Goal: Transaction & Acquisition: Purchase product/service

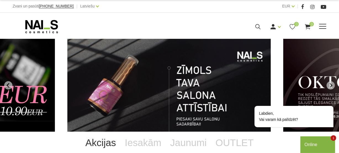
click at [330, 30] on div "Manikīrs Gēllakas Bāzes, topi un praimeri Gēlu sistēmas Dizaina sistēmas Dažādi…" at bounding box center [170, 27] width 323 height 14
click at [326, 28] on span at bounding box center [323, 27] width 7 height 6
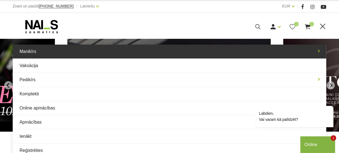
click at [52, 54] on link "Manikīrs" at bounding box center [170, 52] width 314 height 14
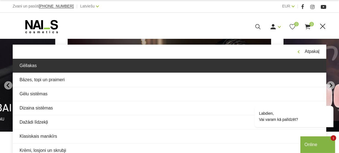
click at [56, 67] on link "Gēllakas" at bounding box center [170, 66] width 314 height 14
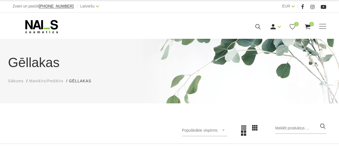
click at [46, 81] on span "Manikīrs/Pedikīrs" at bounding box center [46, 81] width 34 height 4
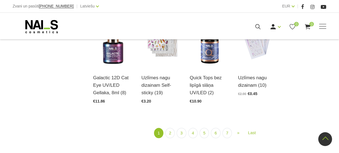
scroll to position [628, 0]
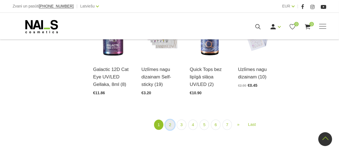
click at [170, 119] on link "2" at bounding box center [170, 124] width 9 height 10
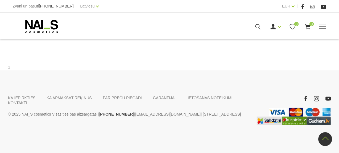
scroll to position [672, 0]
click at [186, 29] on link "3" at bounding box center [186, 24] width 9 height 10
click at [200, 29] on link "4" at bounding box center [198, 24] width 9 height 10
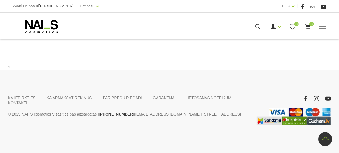
click at [210, 29] on link "5" at bounding box center [209, 24] width 9 height 10
click at [220, 30] on link "6" at bounding box center [218, 24] width 9 height 10
click at [216, 29] on link "7" at bounding box center [218, 24] width 9 height 10
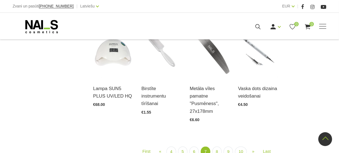
scroll to position [446, 0]
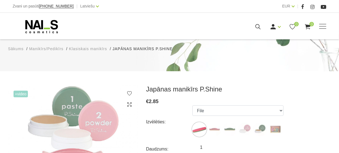
scroll to position [100, 0]
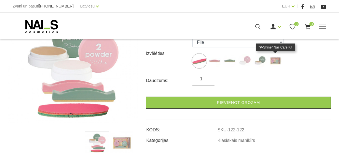
click at [276, 60] on img at bounding box center [276, 61] width 14 height 14
select select "127"
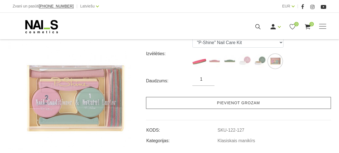
click at [237, 103] on link "Pievienot grozam" at bounding box center [238, 103] width 185 height 12
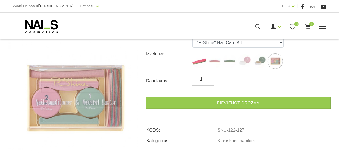
click at [323, 26] on span at bounding box center [323, 26] width 7 height 1
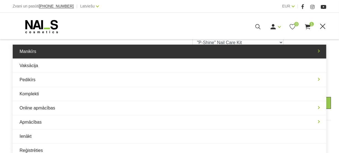
click at [32, 53] on link "Manikīrs" at bounding box center [170, 52] width 314 height 14
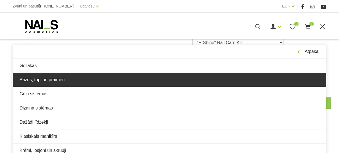
click at [39, 82] on link "Bāzes, topi un praimeri" at bounding box center [170, 80] width 314 height 14
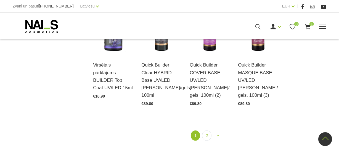
scroll to position [603, 0]
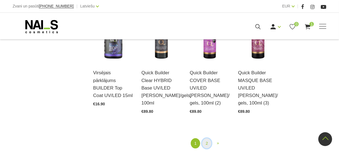
click at [209, 138] on link "2" at bounding box center [206, 143] width 9 height 10
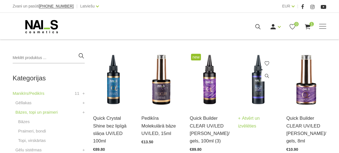
scroll to position [128, 0]
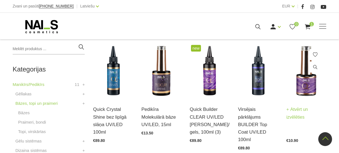
click at [303, 85] on img at bounding box center [307, 70] width 40 height 55
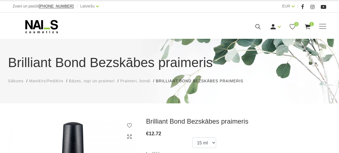
scroll to position [100, 0]
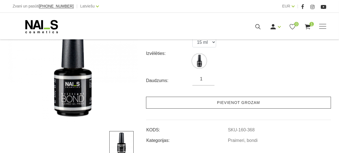
click at [214, 103] on link "Pievienot grozam" at bounding box center [238, 102] width 185 height 12
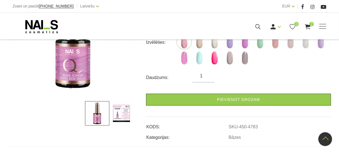
scroll to position [100, 0]
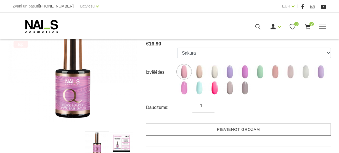
click at [231, 127] on link "Pievienot grozam" at bounding box center [238, 129] width 185 height 12
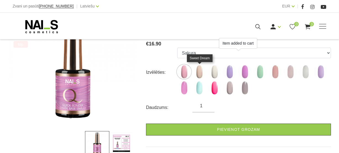
click at [201, 71] on img at bounding box center [200, 72] width 14 height 14
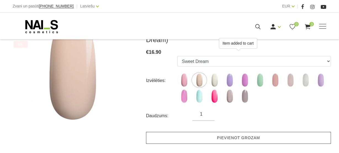
click at [225, 137] on link "Pievienot grozam" at bounding box center [238, 138] width 185 height 12
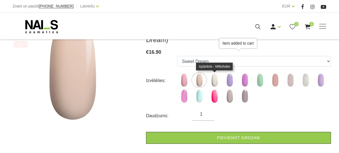
click at [214, 84] on img at bounding box center [215, 80] width 14 height 14
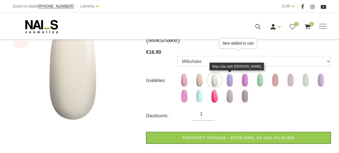
click at [231, 80] on img at bounding box center [230, 80] width 14 height 14
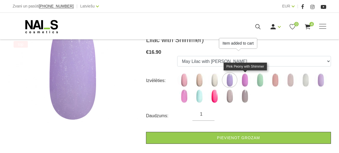
click at [247, 80] on img at bounding box center [245, 80] width 14 height 14
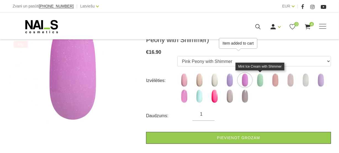
click at [262, 80] on img at bounding box center [261, 80] width 14 height 14
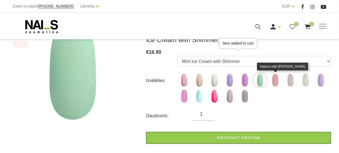
click at [276, 80] on img at bounding box center [276, 80] width 14 height 14
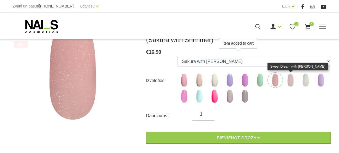
click at [289, 80] on img at bounding box center [291, 80] width 14 height 14
select select "5207"
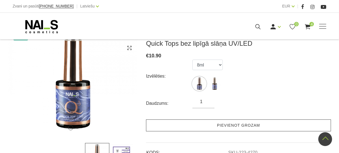
scroll to position [50, 0]
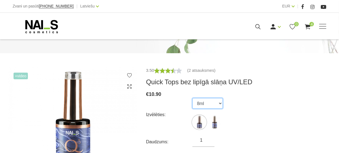
click at [221, 101] on select "8ml 15ml" at bounding box center [208, 103] width 30 height 11
select select "4269"
click at [193, 98] on select "8ml 15ml" at bounding box center [208, 103] width 30 height 11
click at [205, 140] on input "1" at bounding box center [204, 140] width 22 height 7
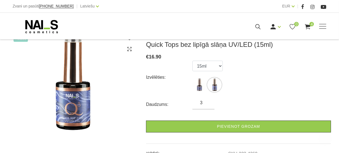
scroll to position [126, 0]
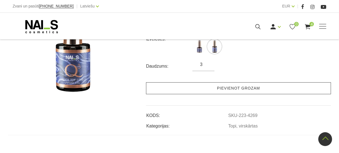
type input "3"
click at [237, 90] on link "Pievienot grozam" at bounding box center [238, 88] width 185 height 12
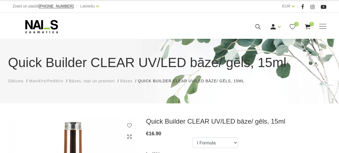
scroll to position [75, 0]
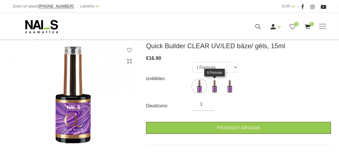
click at [216, 87] on img at bounding box center [215, 86] width 14 height 14
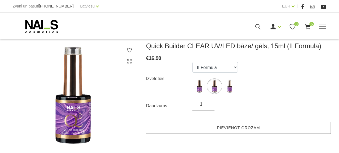
click at [231, 126] on link "Pievienot grozam" at bounding box center [238, 128] width 185 height 12
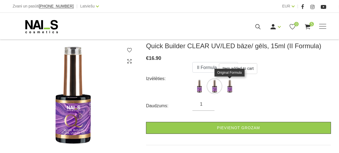
click at [228, 82] on img at bounding box center [230, 86] width 14 height 14
select select "3908"
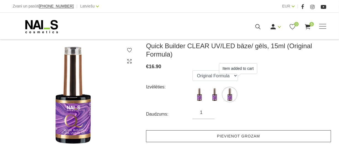
click at [224, 134] on link "Pievienot grozam" at bounding box center [238, 136] width 185 height 12
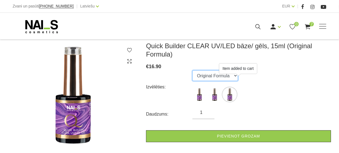
click at [226, 76] on select "I Formula II Formula Original Formula" at bounding box center [216, 75] width 46 height 11
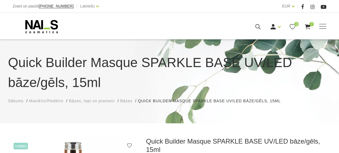
scroll to position [75, 0]
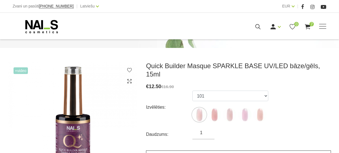
click at [226, 150] on link "Pievienot grozam" at bounding box center [238, 156] width 185 height 12
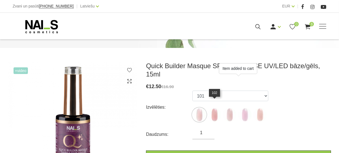
click at [212, 108] on img at bounding box center [215, 115] width 14 height 14
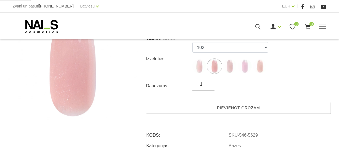
scroll to position [126, 0]
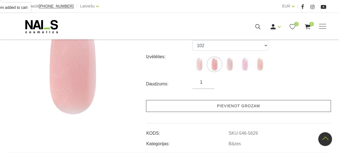
click at [232, 105] on link "Pievienot grozam" at bounding box center [238, 106] width 185 height 12
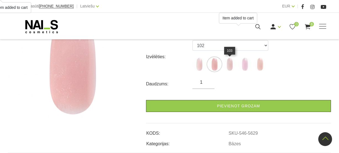
click at [226, 64] on img at bounding box center [230, 64] width 14 height 14
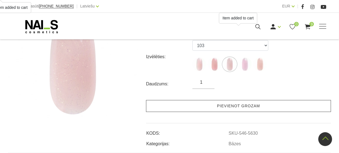
click at [234, 106] on link "Pievienot grozam" at bounding box center [238, 106] width 185 height 12
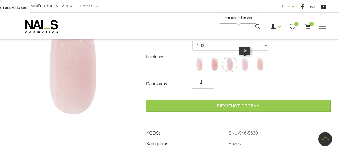
click at [247, 67] on img at bounding box center [245, 64] width 14 height 14
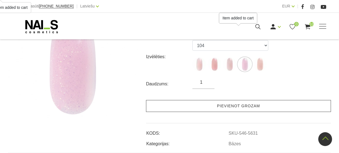
click at [247, 106] on link "Pievienot grozam" at bounding box center [238, 106] width 185 height 12
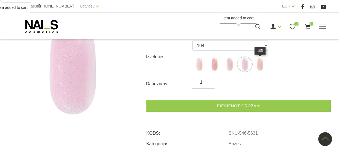
click at [261, 66] on img at bounding box center [261, 64] width 14 height 14
select select "6010"
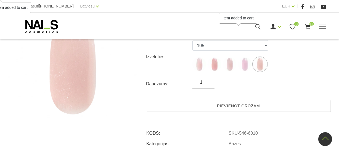
click at [258, 105] on link "Pievienot grozam" at bounding box center [238, 106] width 185 height 12
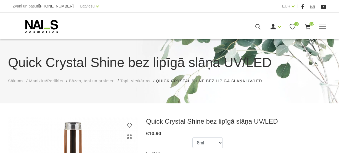
scroll to position [100, 0]
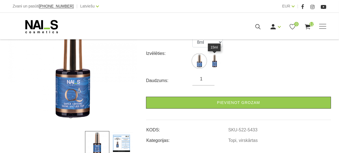
click at [215, 65] on img at bounding box center [215, 61] width 14 height 14
select select "5434"
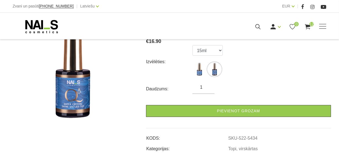
click at [205, 84] on input "1" at bounding box center [204, 87] width 22 height 7
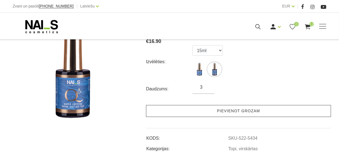
type input "3"
click at [216, 105] on link "Pievienot grozam" at bounding box center [238, 111] width 185 height 12
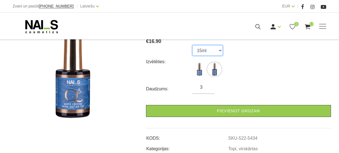
click at [207, 45] on select "8ml 15ml" at bounding box center [208, 50] width 30 height 11
select select "5433"
click at [193, 45] on select "8ml 15ml" at bounding box center [208, 50] width 30 height 11
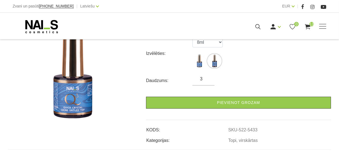
click at [203, 79] on input "3" at bounding box center [204, 78] width 22 height 7
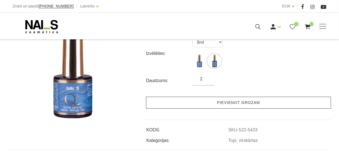
type input "2"
click at [214, 100] on link "Pievienot grozam" at bounding box center [238, 102] width 185 height 12
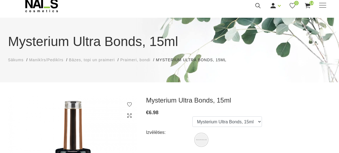
scroll to position [50, 0]
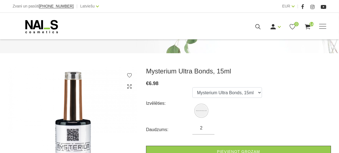
type input "2"
click at [208, 124] on input "2" at bounding box center [204, 127] width 22 height 7
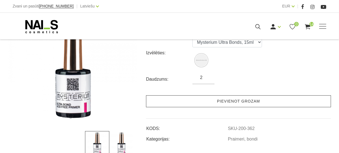
click at [249, 100] on link "Pievienot grozam" at bounding box center [238, 101] width 185 height 12
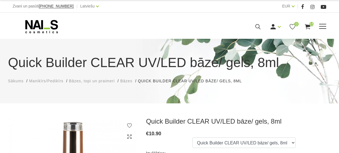
click at [320, 26] on span at bounding box center [323, 26] width 7 height 1
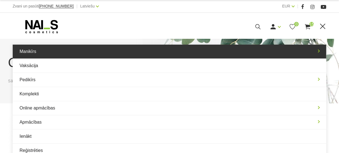
click at [45, 54] on link "Manikīrs" at bounding box center [170, 52] width 314 height 14
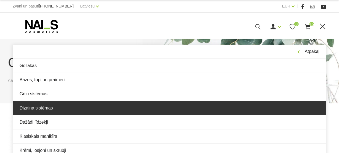
click at [40, 111] on link "Dizaina sistēmas" at bounding box center [170, 108] width 314 height 14
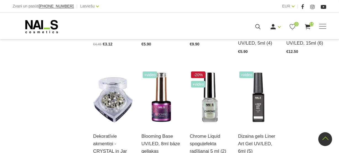
scroll to position [578, 0]
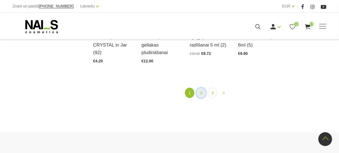
click at [200, 93] on link "2" at bounding box center [201, 93] width 9 height 10
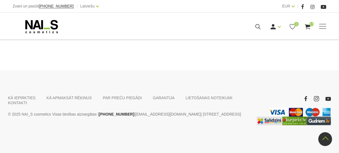
scroll to position [616, 0]
click at [220, 36] on link "3" at bounding box center [217, 31] width 9 height 10
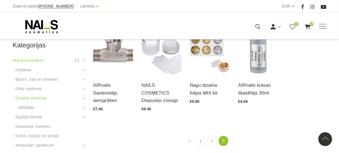
scroll to position [163, 0]
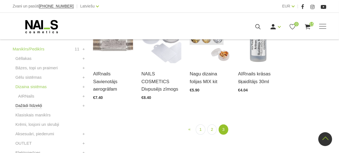
click at [33, 106] on link "Dažādi līdzekļi" at bounding box center [28, 105] width 27 height 7
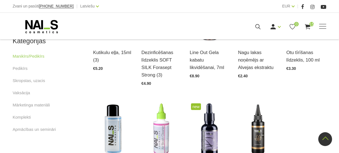
scroll to position [276, 0]
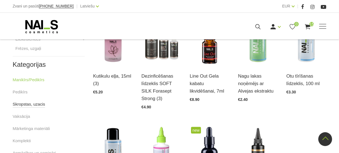
click at [26, 105] on link "Skropstas, uzacis" at bounding box center [29, 104] width 33 height 7
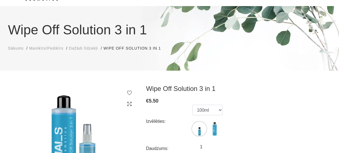
scroll to position [75, 0]
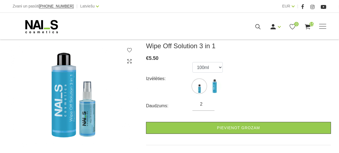
type input "2"
click at [208, 103] on input "2" at bounding box center [204, 104] width 22 height 7
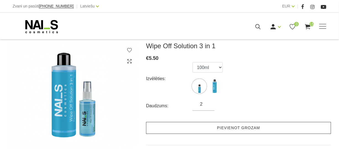
click at [223, 130] on link "Pievienot grozam" at bounding box center [238, 128] width 185 height 12
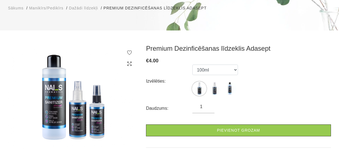
scroll to position [75, 0]
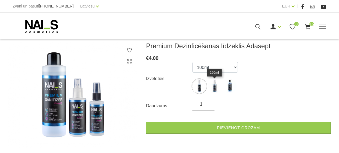
click at [215, 83] on img at bounding box center [215, 86] width 14 height 14
select select "5641"
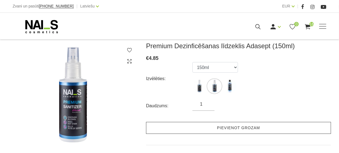
click at [235, 124] on link "Pievienot grozam" at bounding box center [238, 128] width 185 height 12
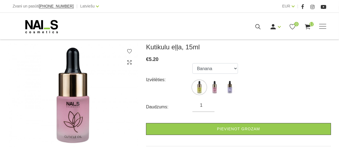
scroll to position [75, 0]
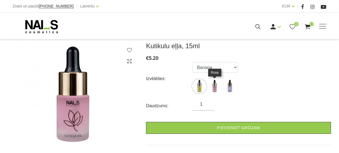
click at [216, 89] on img at bounding box center [215, 86] width 14 height 14
select select "6047"
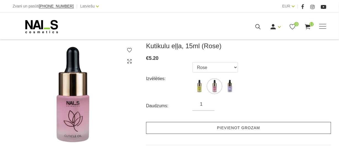
click at [226, 127] on link "Pievienot grozam" at bounding box center [238, 128] width 185 height 12
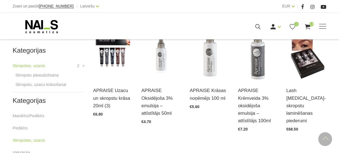
scroll to position [151, 0]
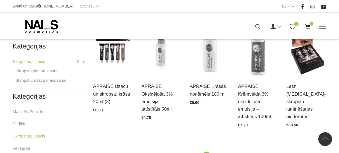
click at [34, 48] on h2 "Kategorijas" at bounding box center [49, 46] width 72 height 7
click at [31, 113] on link "Manikīrs/Pedikīrs" at bounding box center [29, 111] width 32 height 7
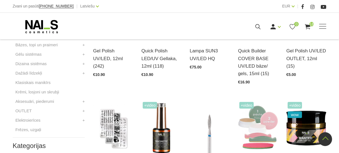
scroll to position [201, 0]
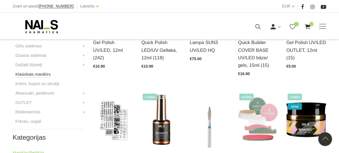
click at [44, 73] on link "Klasiskais manikīrs" at bounding box center [32, 74] width 35 height 7
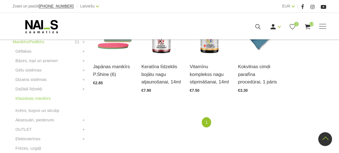
scroll to position [176, 0]
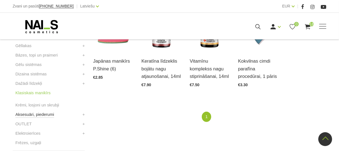
click at [47, 114] on link "Aksesuāri, piederumi" at bounding box center [34, 114] width 39 height 7
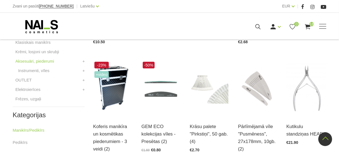
scroll to position [251, 0]
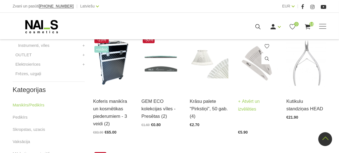
click at [250, 57] on img at bounding box center [258, 62] width 40 height 55
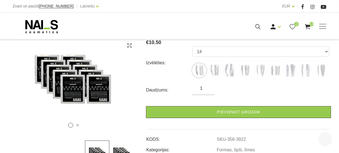
scroll to position [126, 0]
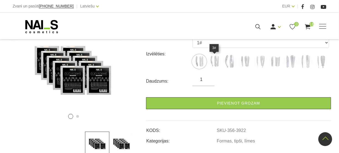
click at [216, 61] on img at bounding box center [215, 61] width 14 height 14
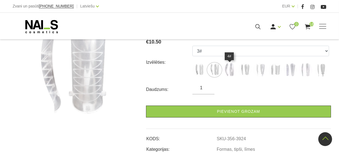
click at [231, 68] on img at bounding box center [230, 70] width 14 height 14
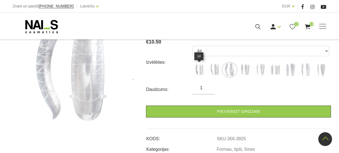
click at [199, 71] on img at bounding box center [200, 70] width 14 height 14
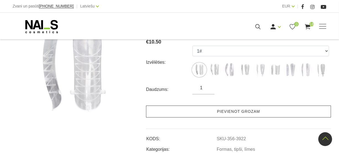
click at [227, 108] on link "Pievienot grozam" at bounding box center [238, 111] width 185 height 12
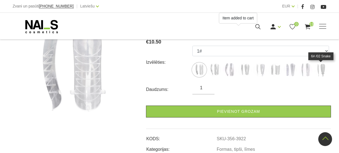
click at [323, 70] on img at bounding box center [321, 70] width 14 height 14
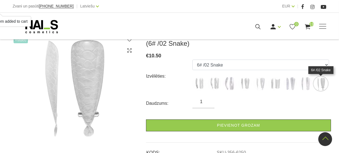
scroll to position [100, 0]
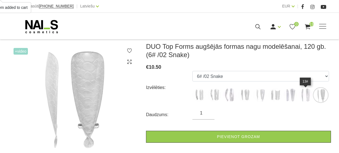
click at [305, 97] on img at bounding box center [306, 95] width 14 height 14
select select "5414"
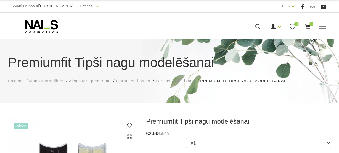
scroll to position [100, 0]
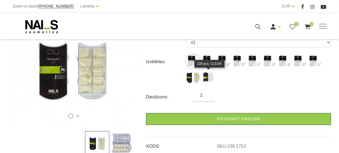
click at [207, 74] on img at bounding box center [209, 77] width 14 height 14
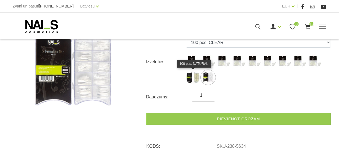
click at [192, 75] on img at bounding box center [193, 77] width 14 height 14
select select "1765"
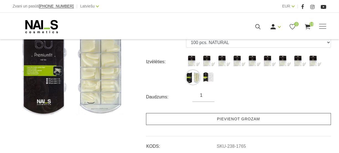
click at [218, 117] on link "Pievienot grozam" at bounding box center [238, 119] width 185 height 12
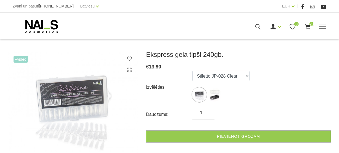
scroll to position [75, 0]
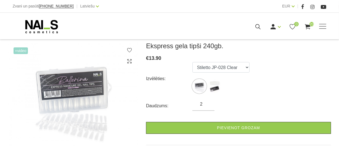
type input "2"
click at [209, 101] on input "2" at bounding box center [204, 104] width 22 height 7
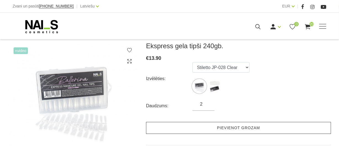
click at [245, 128] on link "Pievienot grozam" at bounding box center [238, 128] width 185 height 12
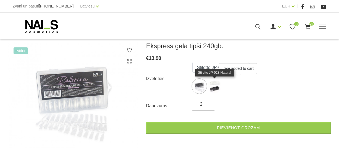
click at [213, 88] on img at bounding box center [215, 86] width 14 height 14
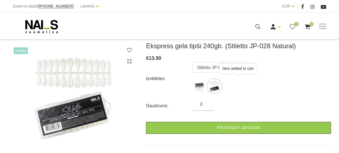
click at [309, 70] on div "Izvēlēties: Stiletto JP-028 Clear Stiletto JP-028 Natural" at bounding box center [238, 78] width 185 height 33
drag, startPoint x: 204, startPoint y: 65, endPoint x: 212, endPoint y: 65, distance: 7.7
click at [204, 65] on select "Stiletto JP-028 Clear Stiletto JP-028 Natural" at bounding box center [221, 67] width 57 height 11
click at [281, 88] on div "Izvēlēties: Stiletto JP-028 Clear Stiletto JP-028 Natural" at bounding box center [238, 78] width 185 height 33
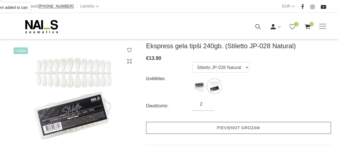
click at [225, 124] on link "Pievienot grozam" at bounding box center [238, 128] width 185 height 12
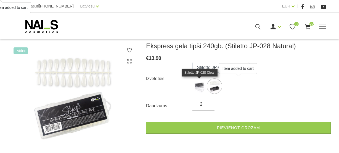
click at [199, 83] on img at bounding box center [200, 86] width 14 height 14
select select "5457"
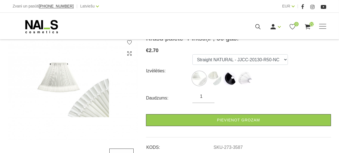
scroll to position [75, 0]
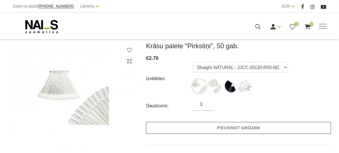
click at [241, 127] on link "Pievienot grozam" at bounding box center [238, 128] width 185 height 12
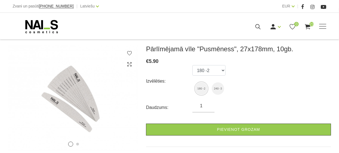
scroll to position [75, 0]
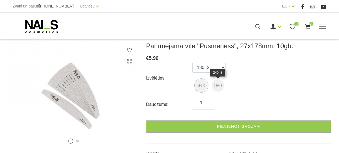
click at [218, 85] on img at bounding box center [218, 85] width 12 height 12
select select "4902"
click at [220, 69] on select "180 -2 240 -3" at bounding box center [209, 67] width 33 height 11
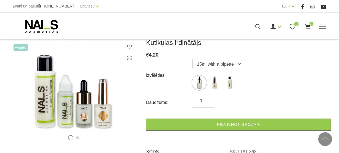
scroll to position [75, 0]
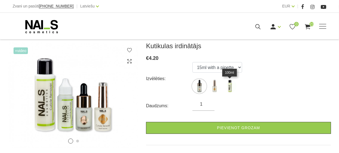
click at [232, 84] on img at bounding box center [230, 86] width 14 height 14
select select "365"
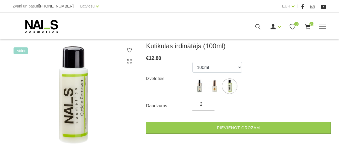
type input "2"
click at [209, 103] on input "2" at bounding box center [204, 104] width 22 height 7
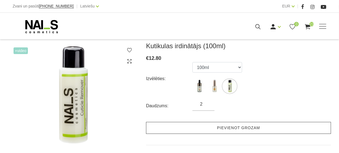
click at [237, 130] on link "Pievienot grozam" at bounding box center [238, 128] width 185 height 12
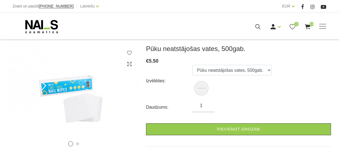
scroll to position [75, 0]
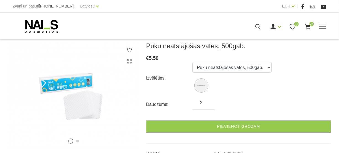
type input "2"
click at [208, 100] on input "2" at bounding box center [204, 102] width 22 height 7
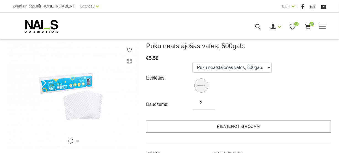
click at [217, 123] on link "Pievienot grozam" at bounding box center [238, 126] width 185 height 12
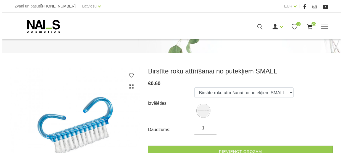
scroll to position [75, 0]
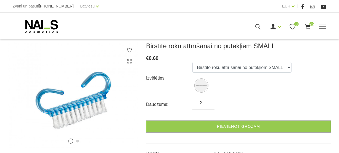
click at [209, 99] on input "2" at bounding box center [204, 102] width 22 height 7
click at [209, 102] on input "2" at bounding box center [204, 102] width 22 height 7
click at [208, 102] on input "2" at bounding box center [204, 102] width 22 height 7
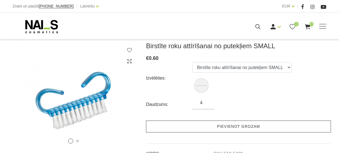
type input "4"
click at [214, 124] on link "Pievienot grozam" at bounding box center [238, 126] width 185 height 12
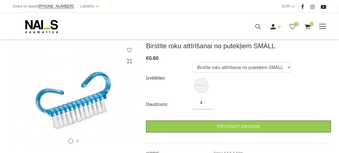
click at [309, 25] on use at bounding box center [308, 26] width 6 height 5
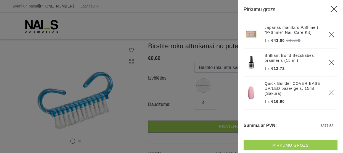
click at [299, 145] on link "Pirkumu grozs" at bounding box center [291, 145] width 94 height 10
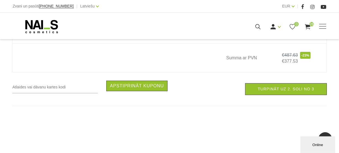
scroll to position [1759, 0]
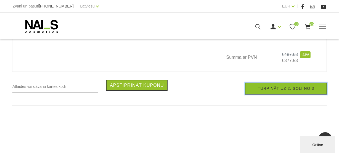
click at [267, 91] on link "Turpināt uz 2. soli no 3" at bounding box center [286, 88] width 82 height 12
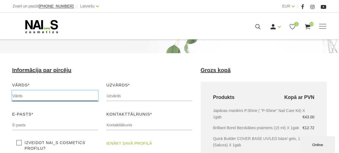
click at [38, 97] on input "text" at bounding box center [55, 95] width 86 height 11
type input "Eva"
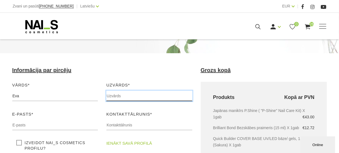
click at [123, 98] on input "text" at bounding box center [149, 95] width 86 height 11
type input "Boruse"
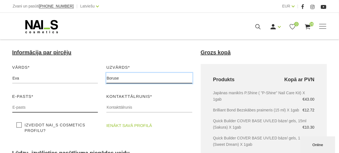
scroll to position [75, 0]
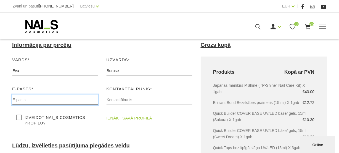
click at [28, 100] on input "text" at bounding box center [55, 99] width 86 height 11
type input "[EMAIL_ADDRESS][DOMAIN_NAME]"
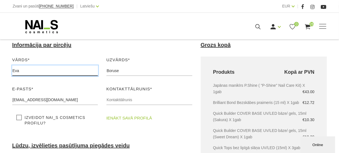
click at [77, 68] on input "Eva" at bounding box center [55, 70] width 86 height 11
click at [38, 73] on input "Eva" at bounding box center [55, 70] width 86 height 11
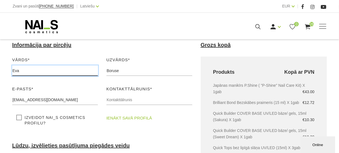
click at [38, 73] on input "Eva" at bounding box center [55, 70] width 86 height 11
type input "Saldus"
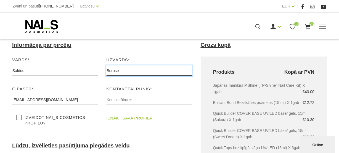
click at [132, 73] on input "Boruse" at bounding box center [149, 70] width 86 height 11
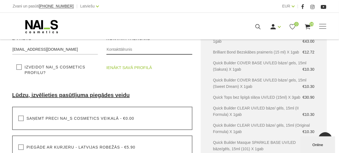
type input "Canella"
click at [138, 47] on input "text" at bounding box center [149, 49] width 86 height 11
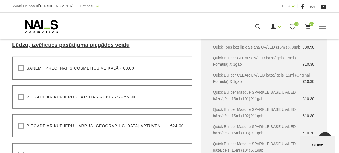
scroll to position [176, 0]
type input "20233454"
click at [20, 94] on label "Piegāde ar kurjeru - Latvijas robežās - €5.90" at bounding box center [76, 97] width 117 height 6
click at [0, 0] on input "Piegāde ar kurjeru - Latvijas robežās - €5.90" at bounding box center [0, 0] width 0 height 0
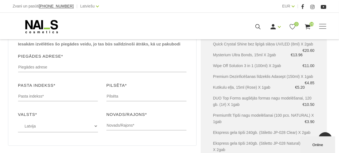
scroll to position [301, 0]
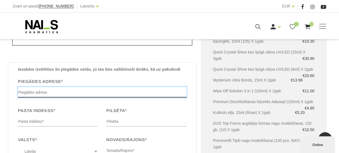
click at [34, 87] on input "text" at bounding box center [102, 92] width 169 height 11
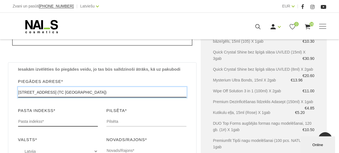
type input "[STREET_ADDRESS] (TC [GEOGRAPHIC_DATA])"
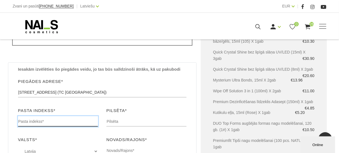
click at [34, 116] on input "text" at bounding box center [58, 121] width 80 height 11
type input "3801"
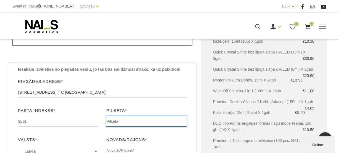
click at [117, 116] on input "text" at bounding box center [146, 121] width 80 height 11
type input "Saldus"
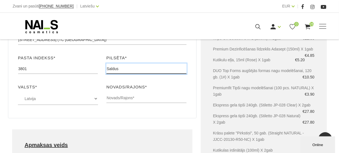
scroll to position [377, 0]
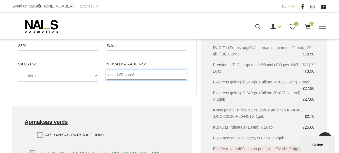
click at [134, 69] on input "text" at bounding box center [146, 74] width 80 height 11
type input "[GEOGRAPHIC_DATA]"
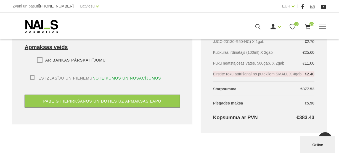
scroll to position [452, 0]
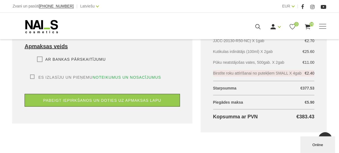
click at [42, 56] on label "Ar bankas pārskaitījumu" at bounding box center [71, 59] width 69 height 6
click at [0, 0] on input "Ar bankas pārskaitījumu" at bounding box center [0, 0] width 0 height 0
click at [33, 74] on div "Es izlasīju un pieņemu noteikumus un nosacījumus Lai veiktu pasūtījumu, jums ir…" at bounding box center [103, 90] width 156 height 32
click at [32, 74] on label "Es izlasīju un pieņemu noteikumus un nosacījumus" at bounding box center [95, 77] width 131 height 6
click at [0, 0] on input "Es izlasīju un pieņemu noteikumus un nosacījumus" at bounding box center [0, 0] width 0 height 0
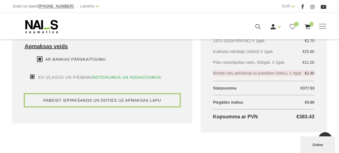
click at [55, 94] on button "pabeigt iepirkšanos un doties uz apmaksas lapu" at bounding box center [103, 100] width 156 height 13
